Goal: Task Accomplishment & Management: Use online tool/utility

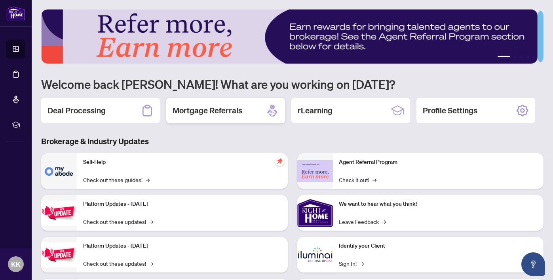
click at [241, 113] on h2 "Mortgage Referrals" at bounding box center [207, 110] width 70 height 11
click at [100, 108] on h2 "Deal Processing" at bounding box center [76, 110] width 58 height 11
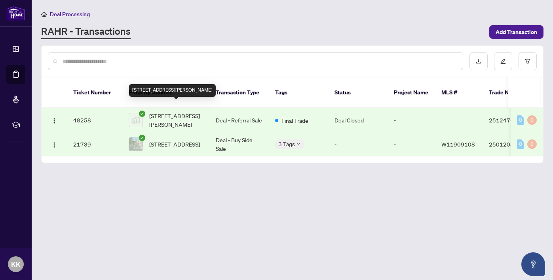
click at [173, 112] on span "[STREET_ADDRESS][PERSON_NAME]" at bounding box center [176, 120] width 54 height 17
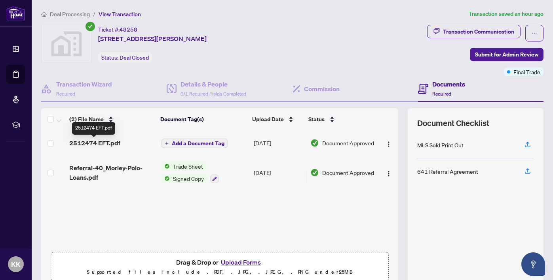
click at [95, 143] on span "2512474 EFT.pdf" at bounding box center [94, 142] width 51 height 9
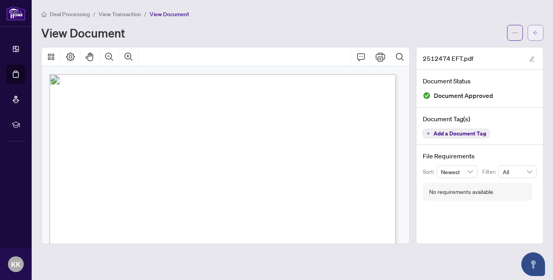
click at [539, 32] on button "button" at bounding box center [535, 33] width 16 height 16
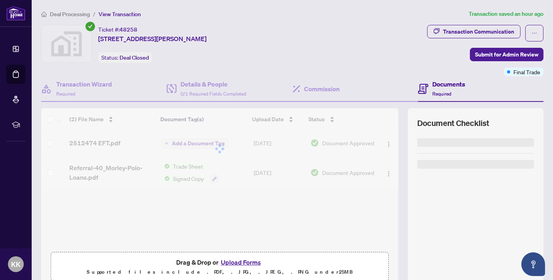
click at [325, 19] on div "Deal Processing / View Transaction Transaction saved an hour ago Ticket #: 4825…" at bounding box center [292, 171] width 508 height 324
